Goal: Information Seeking & Learning: Learn about a topic

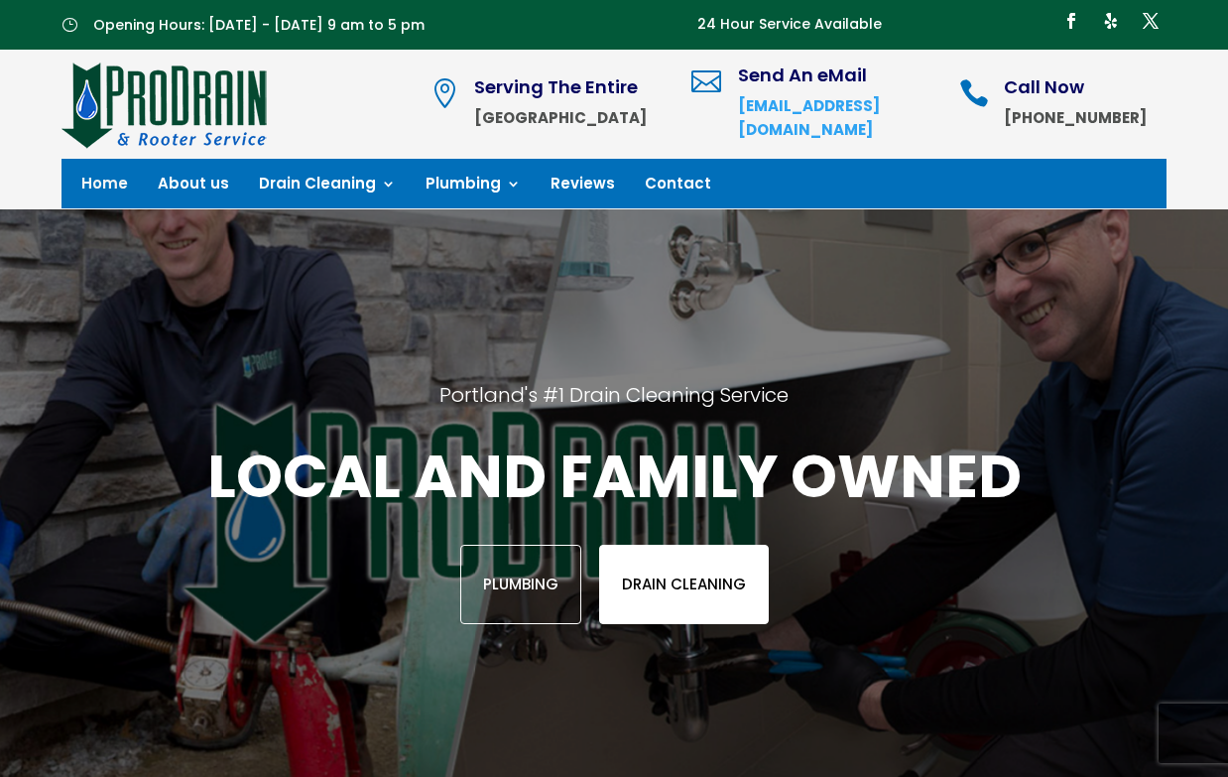
click at [703, 570] on link "Drain Cleaning" at bounding box center [684, 583] width 170 height 79
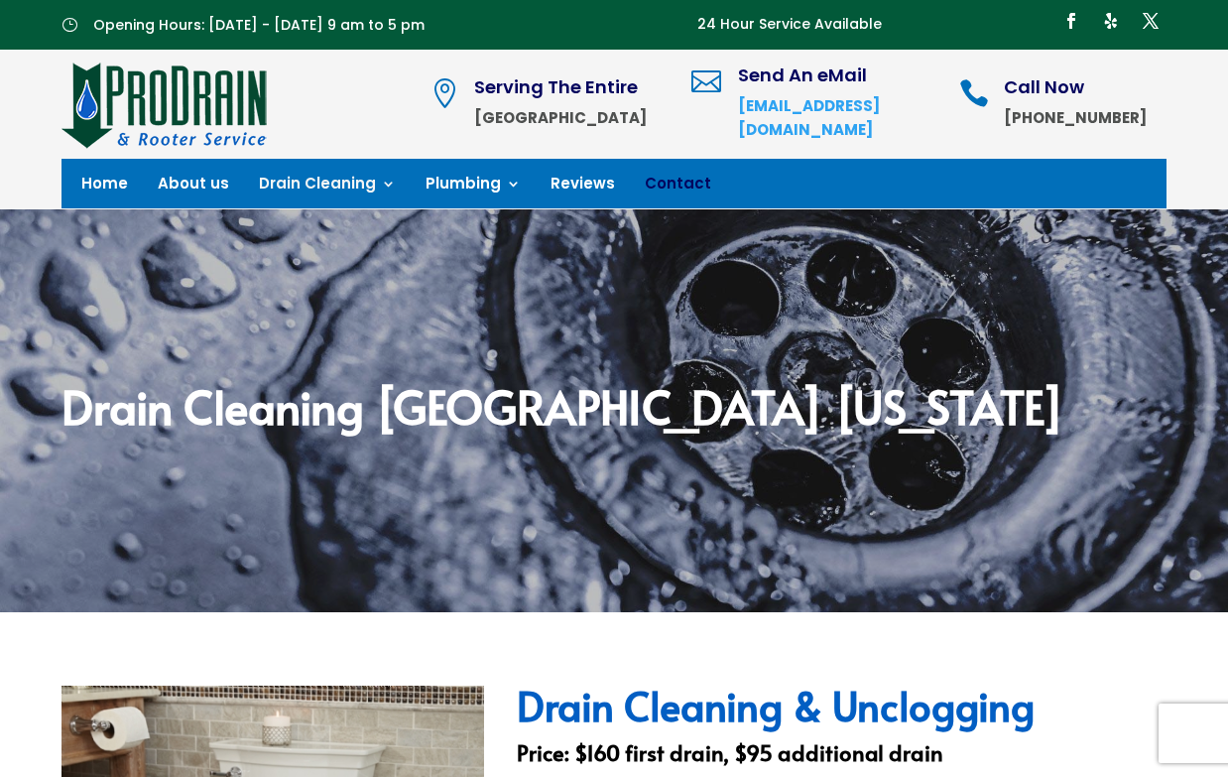
click at [659, 189] on link "Contact" at bounding box center [678, 188] width 66 height 22
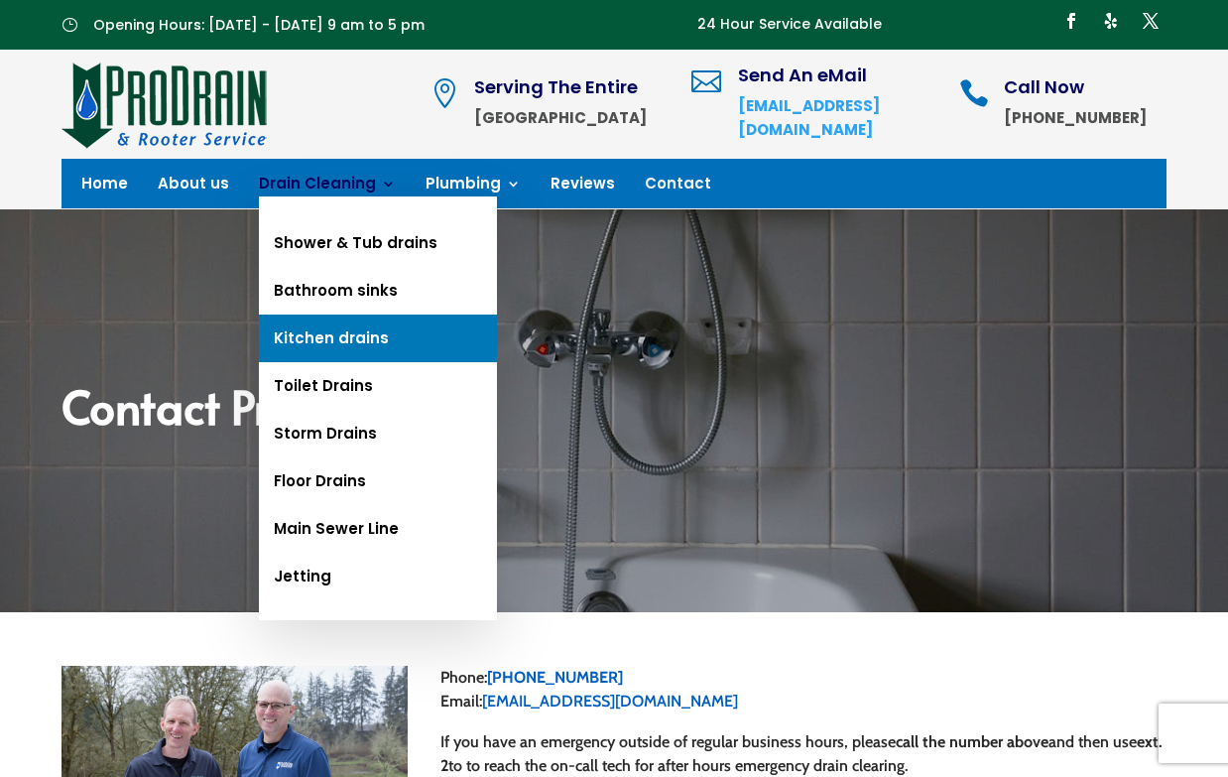
click at [350, 345] on link "Kitchen drains" at bounding box center [378, 338] width 238 height 48
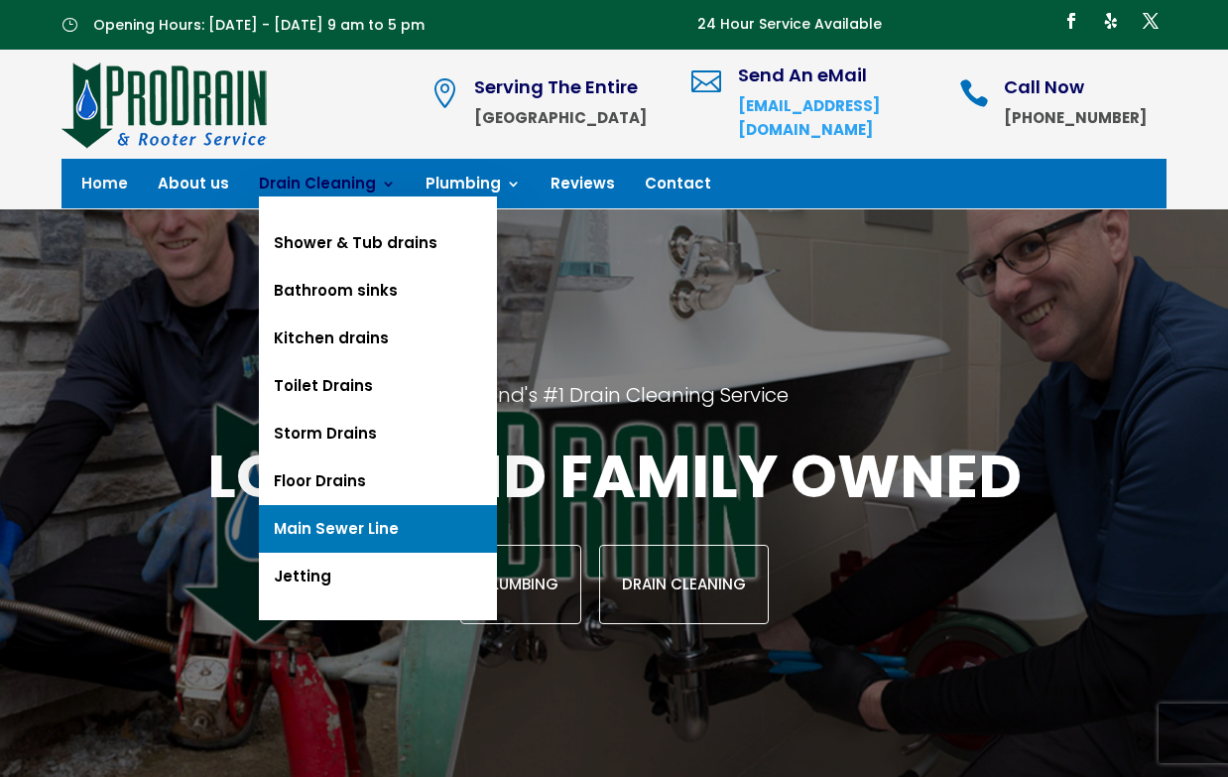
click at [302, 523] on link "Main Sewer Line" at bounding box center [378, 529] width 238 height 48
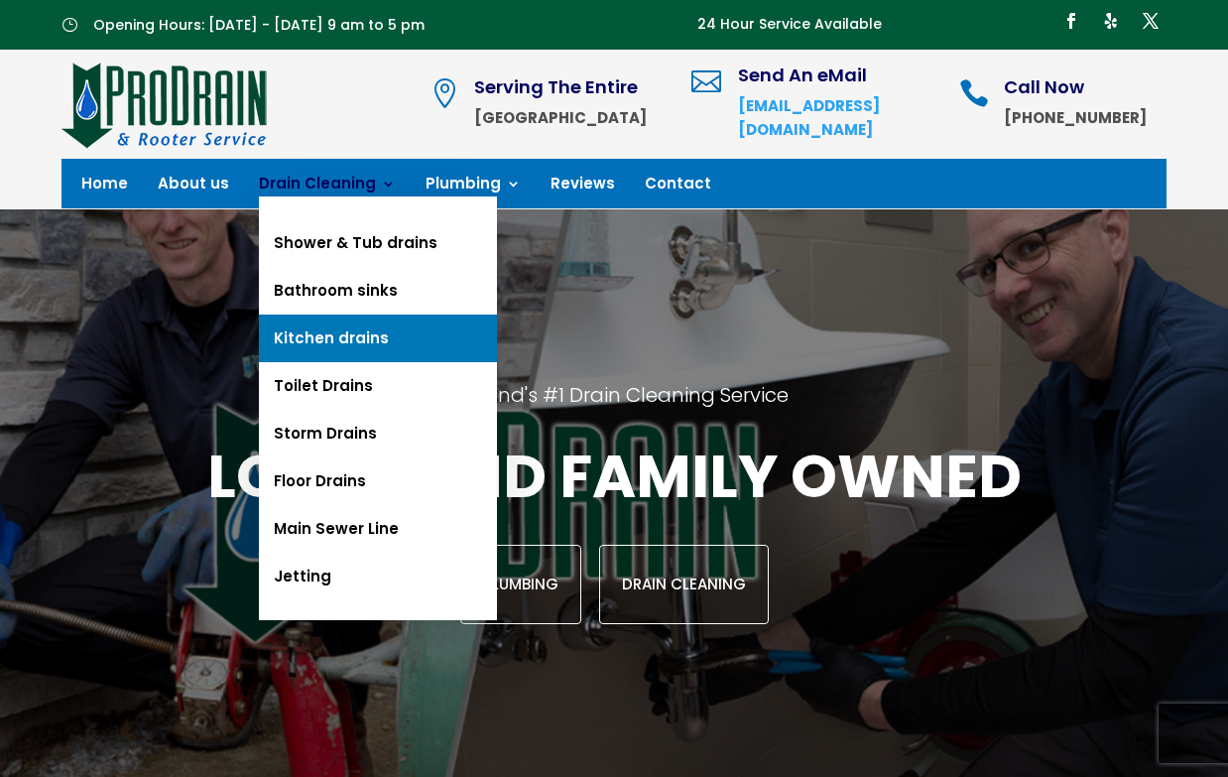
click at [334, 338] on link "Kitchen drains" at bounding box center [378, 338] width 238 height 48
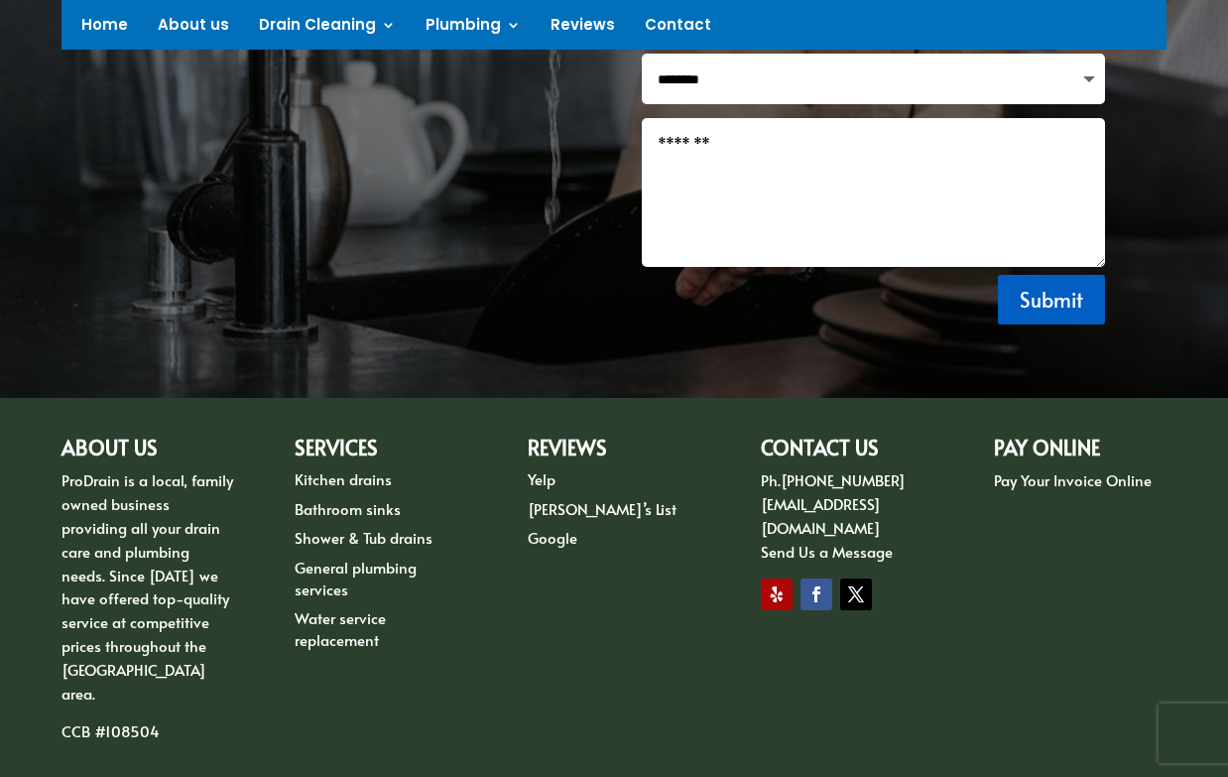
scroll to position [1663, 0]
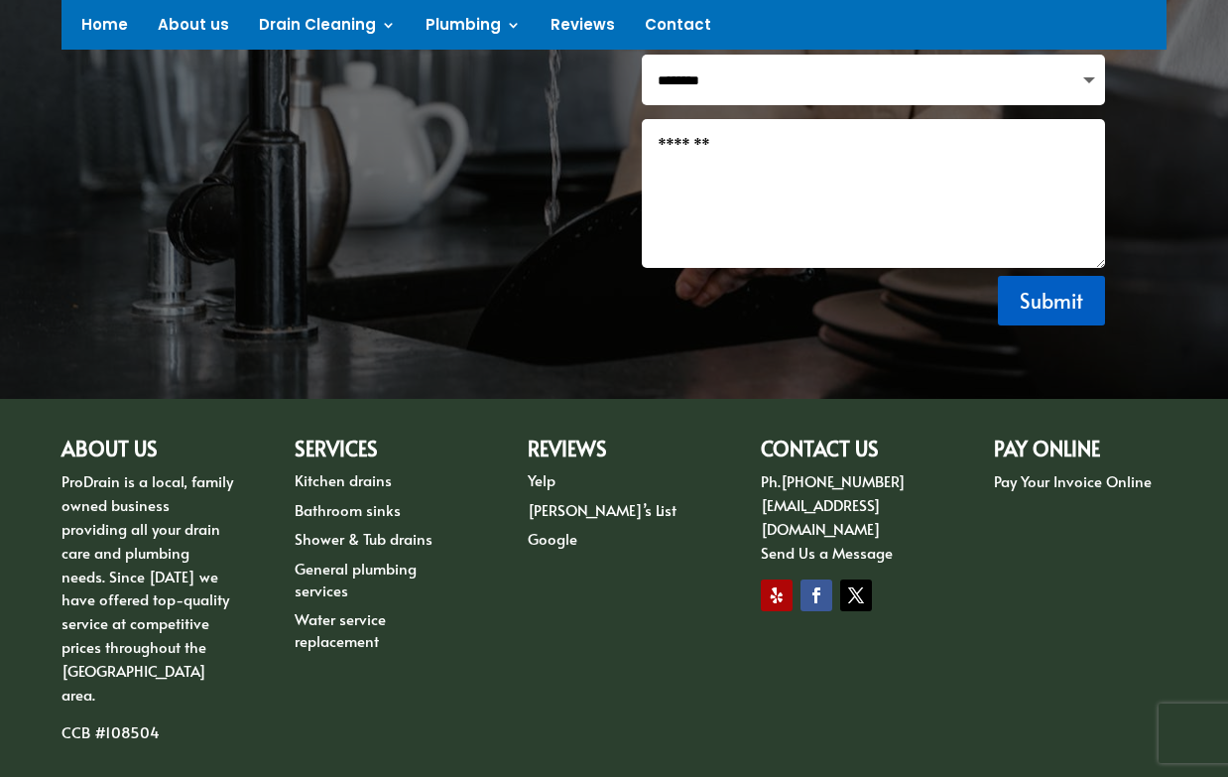
click at [556, 528] on link "Google" at bounding box center [553, 538] width 50 height 21
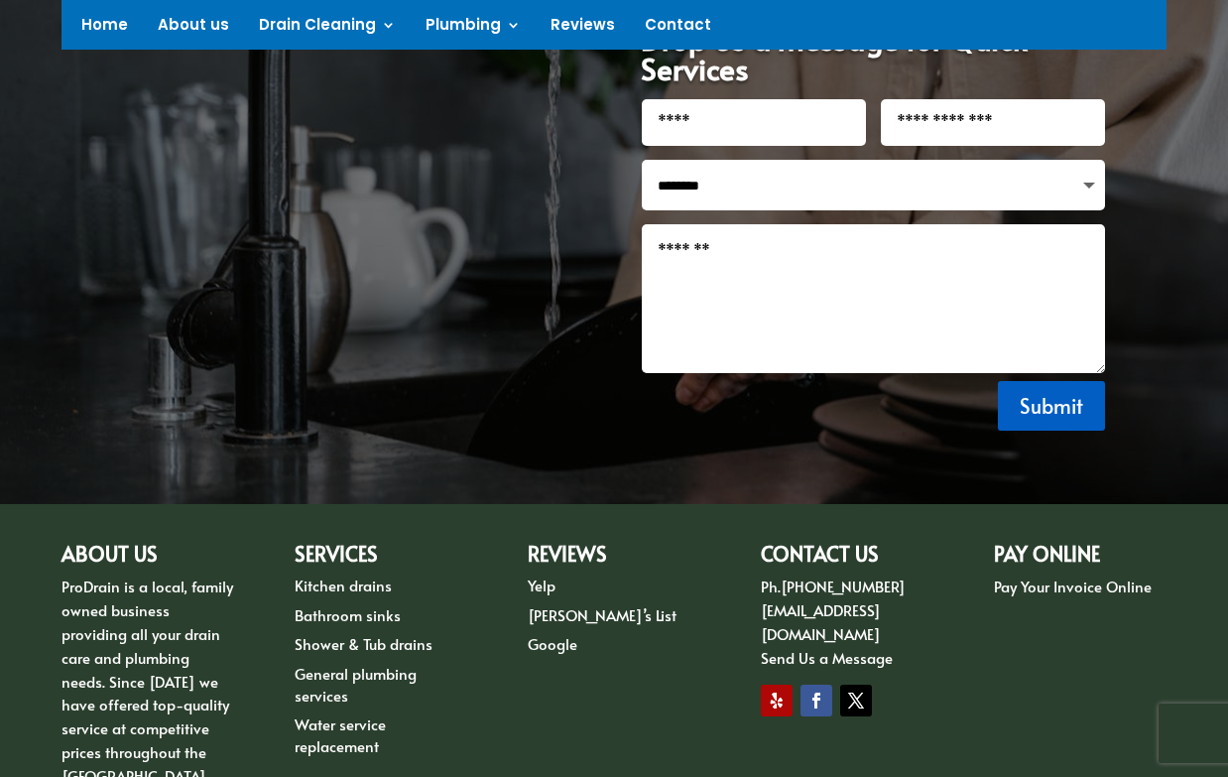
scroll to position [1567, 0]
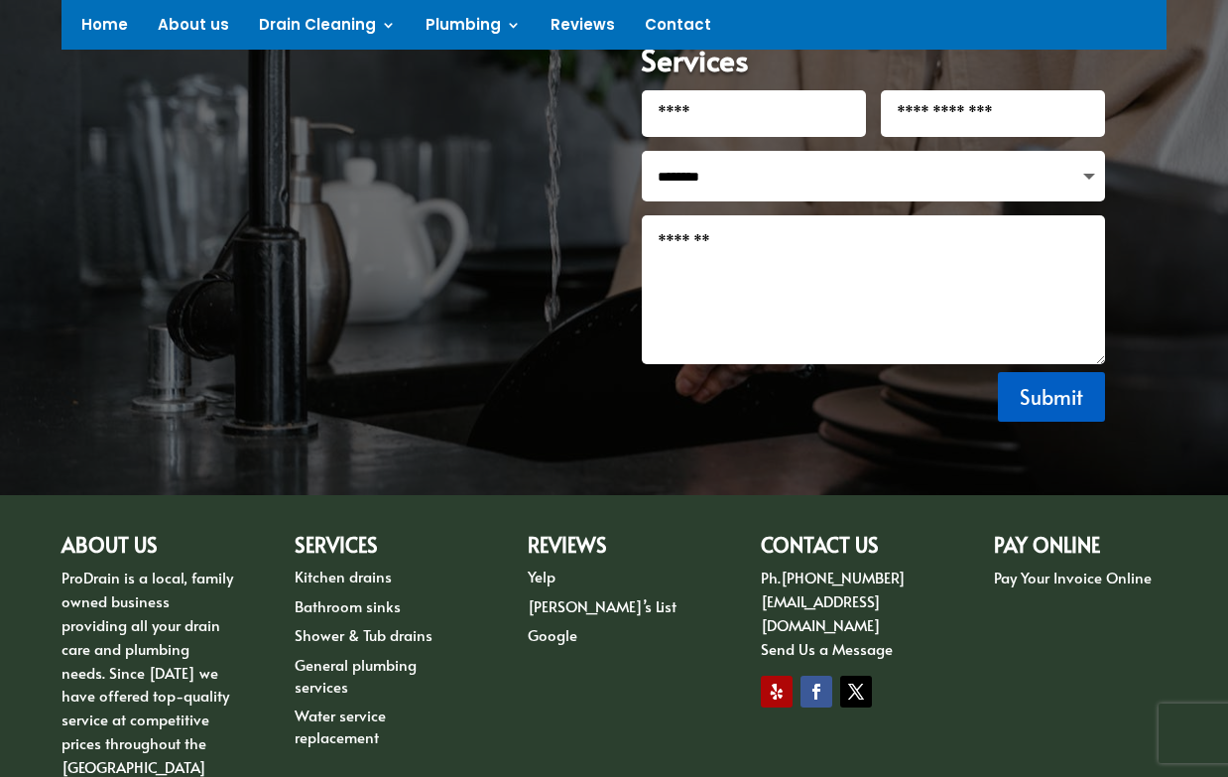
click at [354, 565] on link "Kitchen drains" at bounding box center [343, 575] width 97 height 21
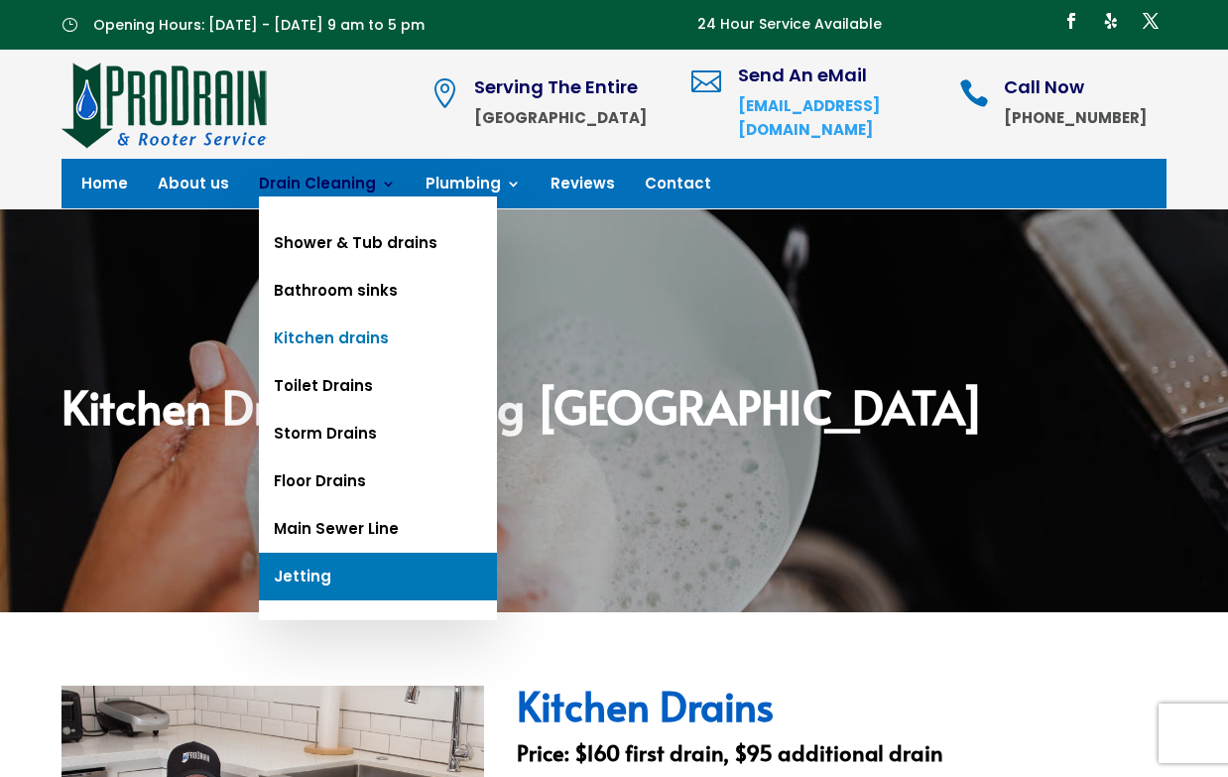
click at [316, 571] on link "Jetting" at bounding box center [378, 576] width 238 height 48
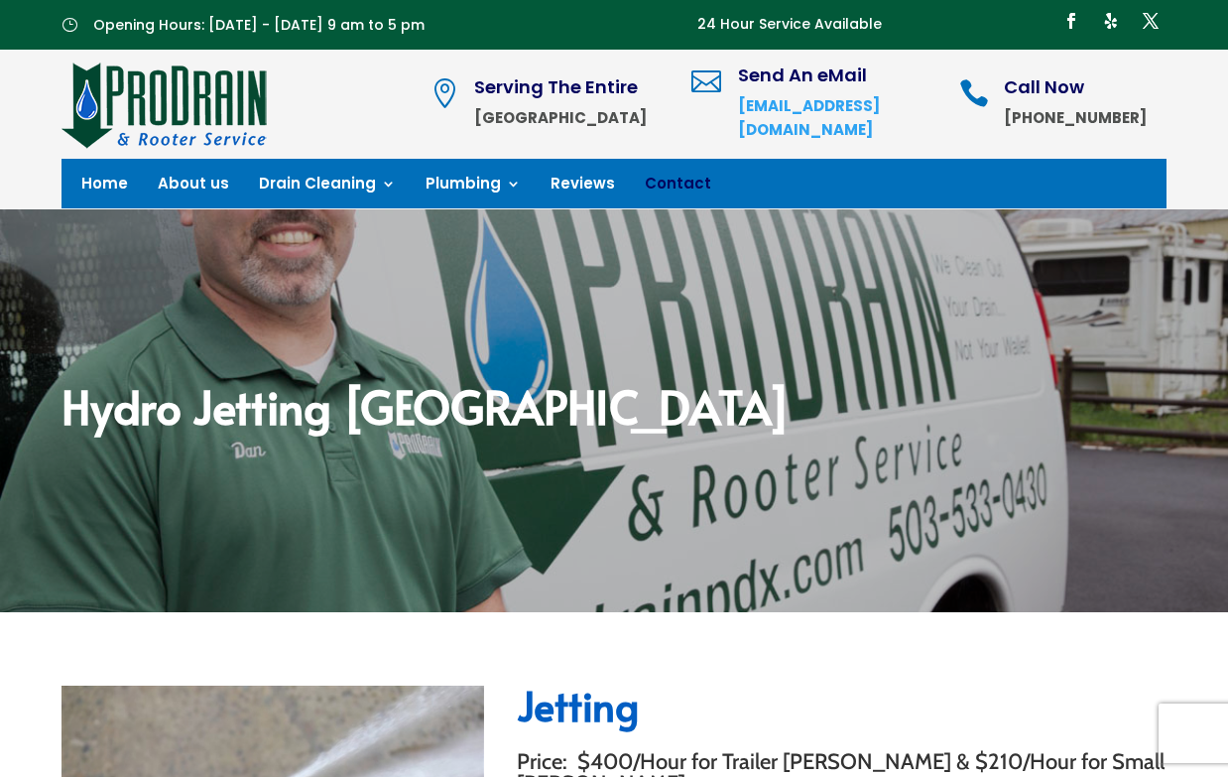
click at [670, 187] on link "Contact" at bounding box center [678, 188] width 66 height 22
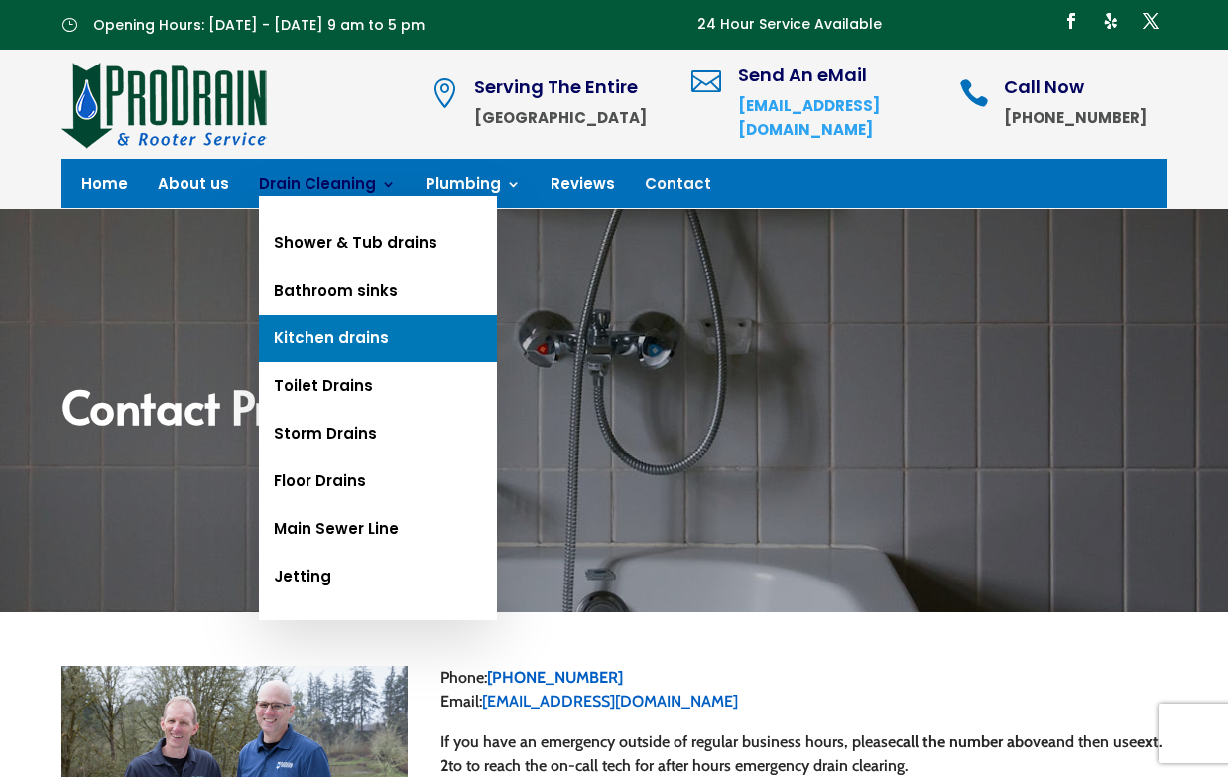
click at [323, 339] on link "Kitchen drains" at bounding box center [378, 338] width 238 height 48
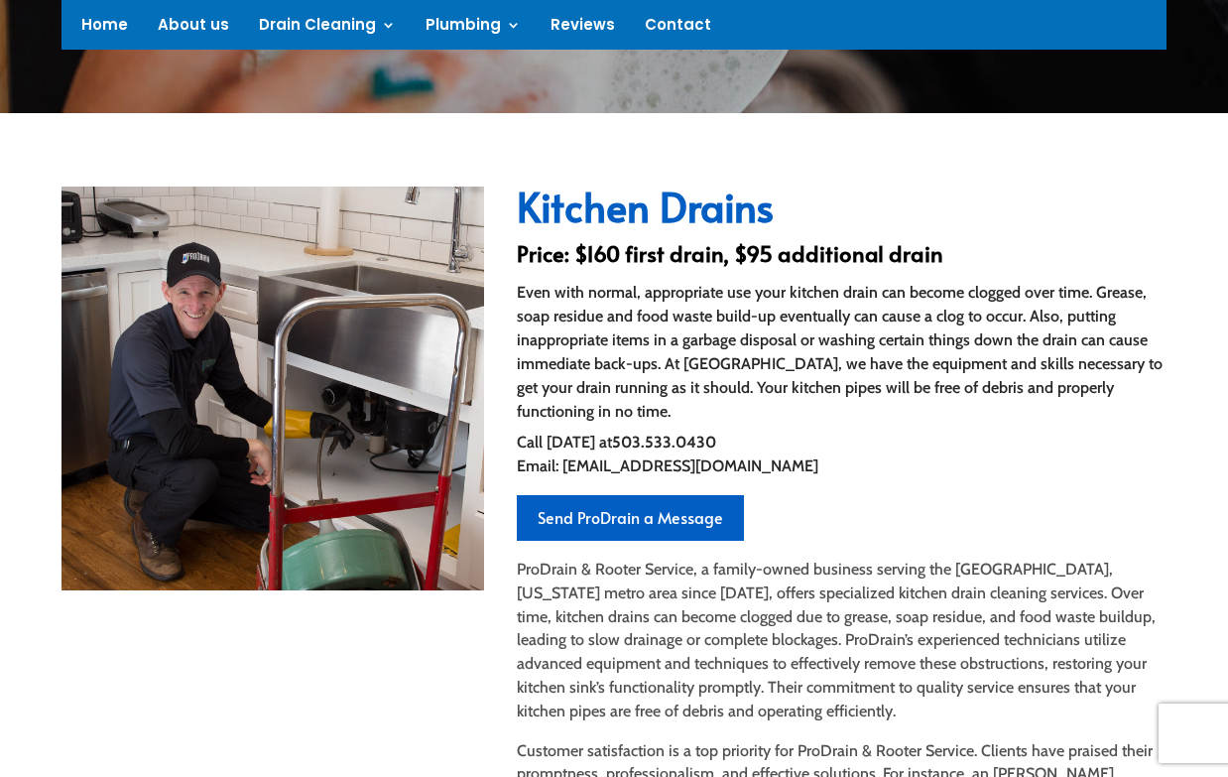
scroll to position [545, 0]
